Goal: Register for event/course

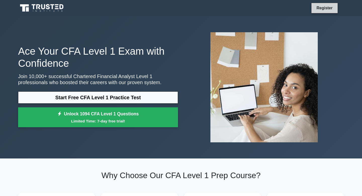
click at [319, 7] on link "Register" at bounding box center [325, 8] width 22 height 6
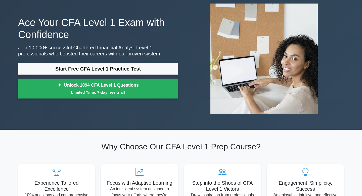
scroll to position [40, 0]
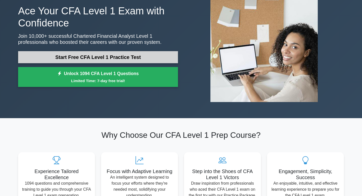
click at [83, 56] on link "Start Free CFA Level 1 Practice Test" at bounding box center [98, 57] width 160 height 12
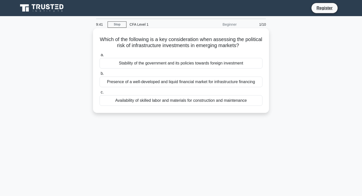
click at [174, 68] on div "Stability of the government and its policies towards foreign investment" at bounding box center [181, 63] width 163 height 11
click at [100, 57] on input "a. Stability of the government and its policies towards foreign investment" at bounding box center [100, 54] width 0 height 3
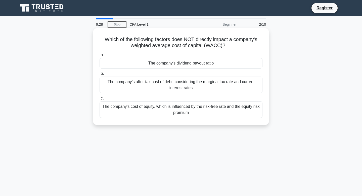
click at [174, 64] on div "The company's dividend payout ratio" at bounding box center [181, 63] width 163 height 11
click at [100, 57] on input "a. The company's dividend payout ratio" at bounding box center [100, 54] width 0 height 3
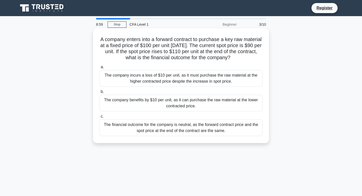
click at [190, 105] on div "The company benefits by $10 per unit, as it can purchase the raw material at th…" at bounding box center [181, 103] width 163 height 17
click at [100, 93] on input "b. The company benefits by $10 per unit, as it can purchase the raw material at…" at bounding box center [100, 91] width 0 height 3
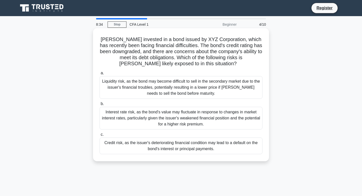
click at [197, 149] on div "Credit risk, as the issuer's deteriorating financial condition may lead to a de…" at bounding box center [181, 145] width 163 height 17
click at [100, 136] on input "c. Credit risk, as the issuer's deteriorating financial condition may lead to a…" at bounding box center [100, 134] width 0 height 3
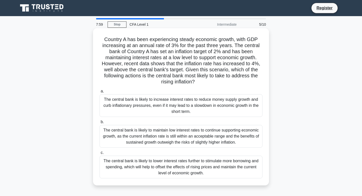
click at [190, 103] on div "The central bank is likely to increase interest rates to reduce money supply gr…" at bounding box center [181, 105] width 163 height 23
click at [100, 93] on input "a. The central bank is likely to increase interest rates to reduce money supply…" at bounding box center [100, 91] width 0 height 3
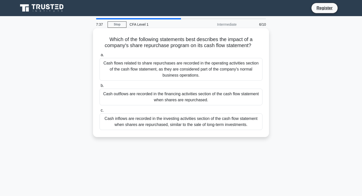
click at [192, 94] on div "Cash outflows are recorded in the financing activities section of the cash flow…" at bounding box center [181, 97] width 163 height 17
click at [100, 87] on input "b. Cash outflows are recorded in the financing activities section of the cash f…" at bounding box center [100, 85] width 0 height 3
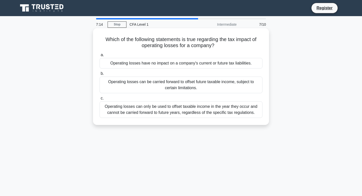
click at [129, 89] on div "Operating losses can be carried forward to offset future taxable income, subjec…" at bounding box center [181, 85] width 163 height 17
click at [100, 75] on input "b. Operating losses can be carried forward to offset future taxable income, sub…" at bounding box center [100, 73] width 0 height 3
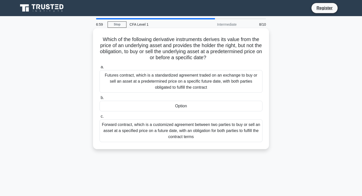
click at [111, 108] on div "Option" at bounding box center [181, 106] width 163 height 11
click at [100, 99] on input "b. Option" at bounding box center [100, 97] width 0 height 3
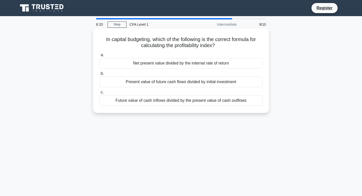
click at [104, 80] on div "Present value of future cash flows divided by initial investment" at bounding box center [181, 82] width 163 height 11
click at [100, 75] on input "b. Present value of future cash flows divided by initial investment" at bounding box center [100, 73] width 0 height 3
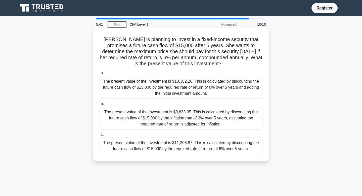
click at [133, 145] on div "The present value of the investment is $11,208.87. This is calculated by discou…" at bounding box center [181, 145] width 163 height 17
click at [100, 136] on input "c. The present value of the investment is $11,208.87. This is calculated by dis…" at bounding box center [100, 134] width 0 height 3
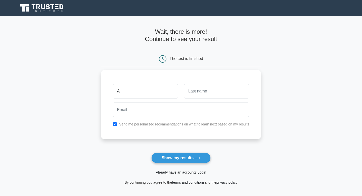
type input "[PERSON_NAME]"
click at [196, 98] on input "text" at bounding box center [216, 91] width 65 height 15
type input "[PERSON_NAME]"
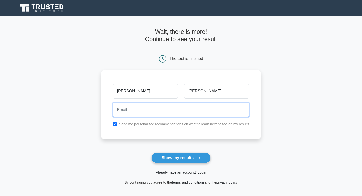
click at [175, 115] on input "email" at bounding box center [181, 109] width 137 height 15
type input "[EMAIL_ADDRESS][DOMAIN_NAME]"
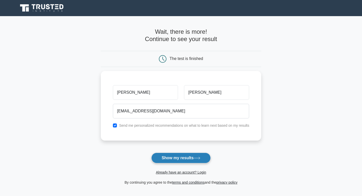
click at [190, 157] on button "Show my results" at bounding box center [180, 157] width 59 height 11
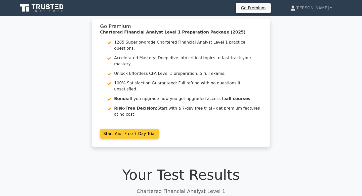
click at [111, 129] on link "Start Your Free 7-Day Trial" at bounding box center [129, 134] width 59 height 10
